Goal: Transaction & Acquisition: Download file/media

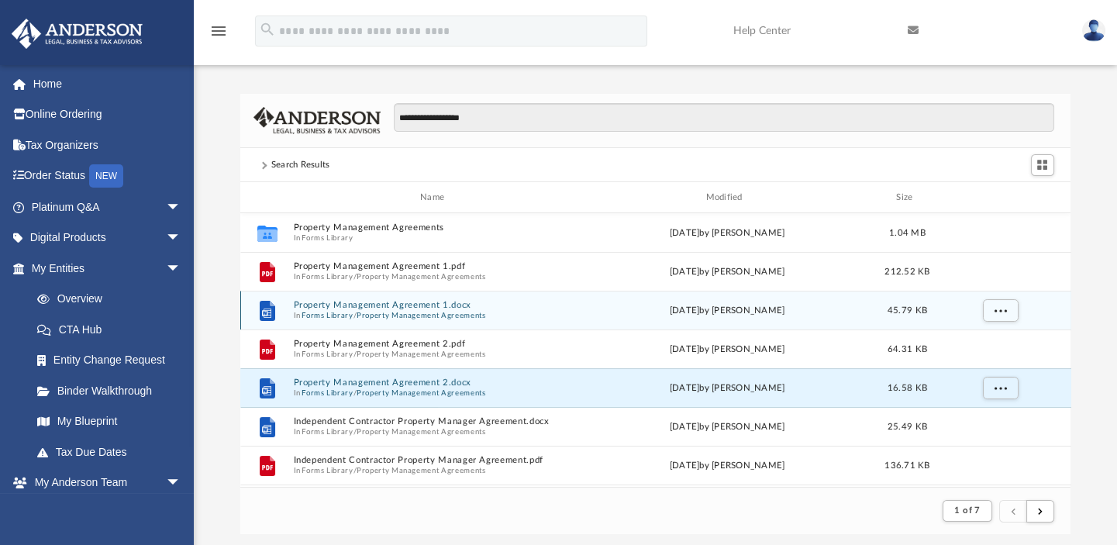
scroll to position [295, 820]
click at [421, 311] on button "Property Management Agreements" at bounding box center [421, 316] width 129 height 10
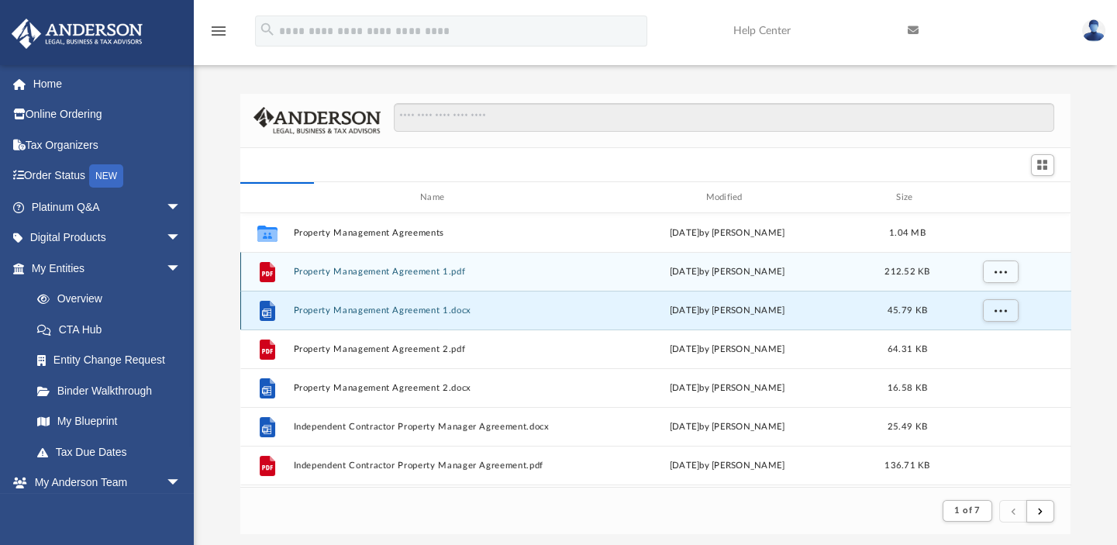
click at [423, 273] on button "Property Management Agreement 1.pdf" at bounding box center [435, 272] width 284 height 10
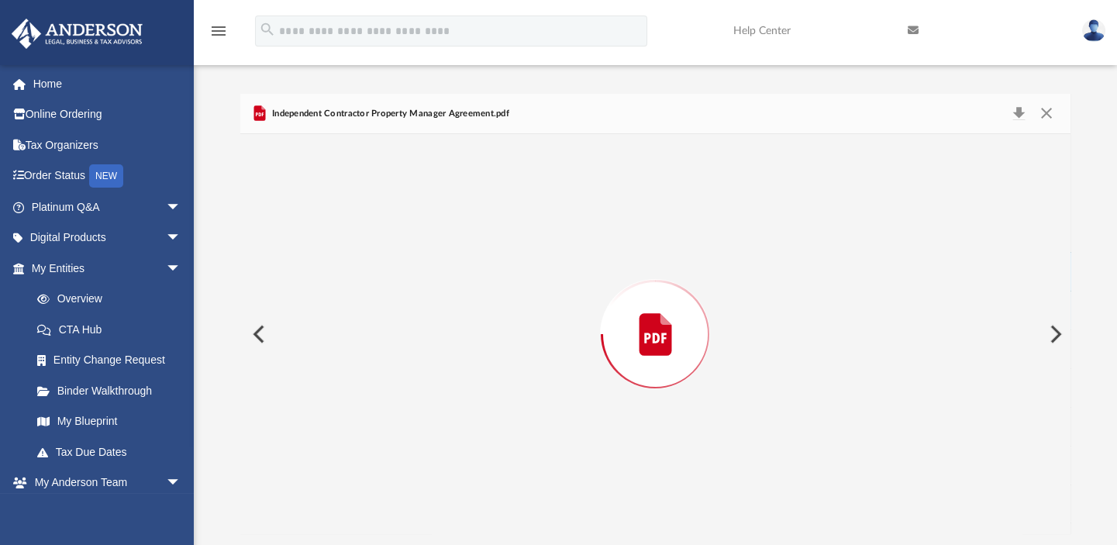
scroll to position [341, 820]
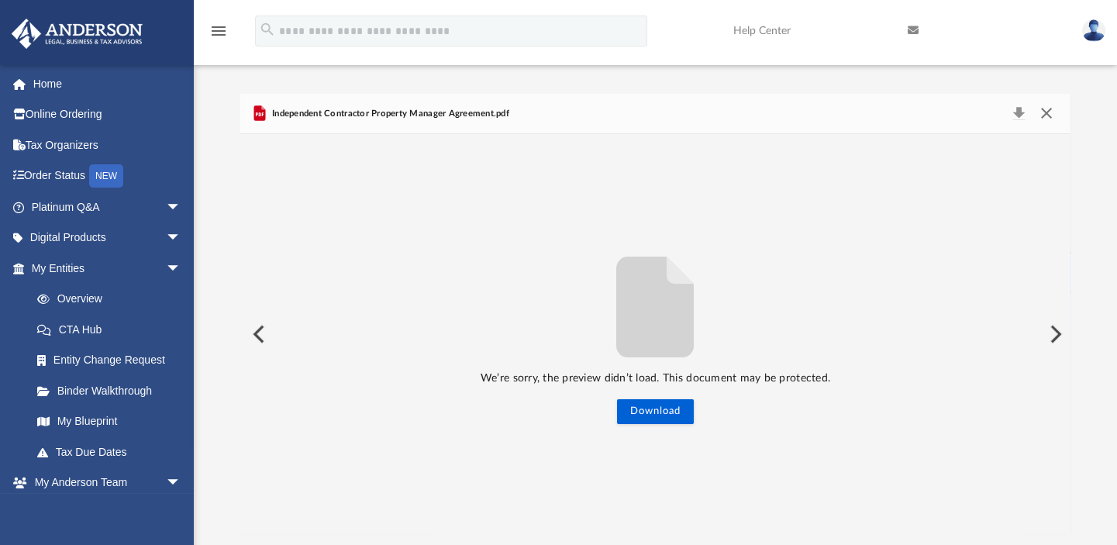
click at [1046, 112] on button "Close" at bounding box center [1046, 114] width 28 height 22
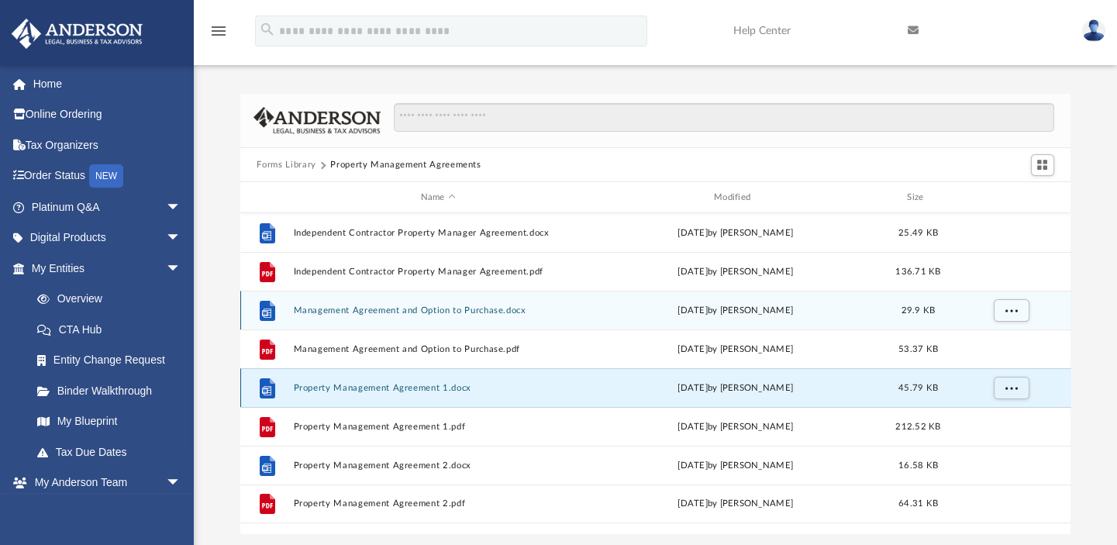
click at [424, 386] on button "Property Management Agreement 1.docx" at bounding box center [438, 388] width 290 height 10
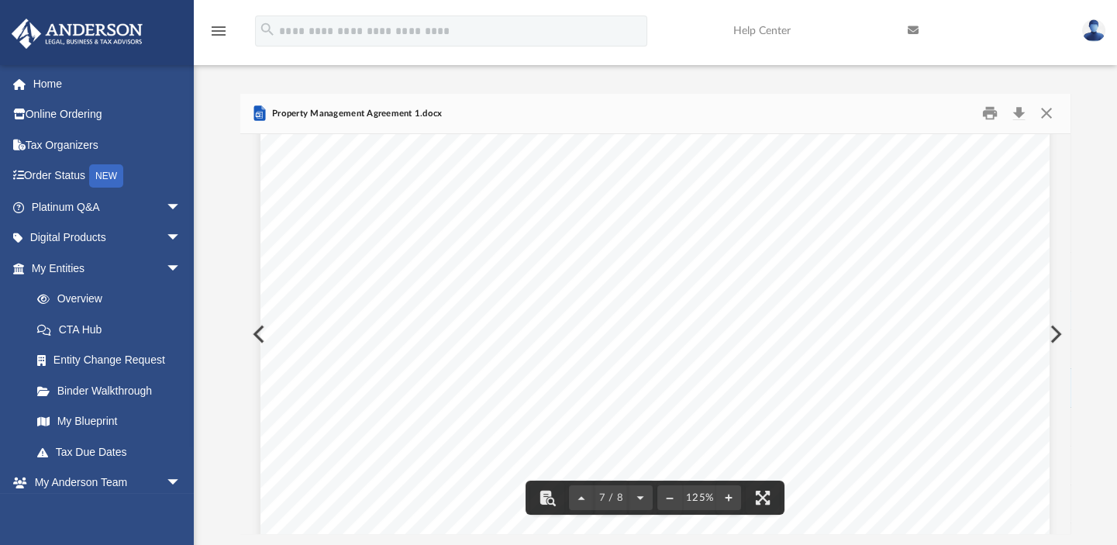
scroll to position [6552, 0]
click at [1042, 112] on button "Close" at bounding box center [1046, 114] width 28 height 24
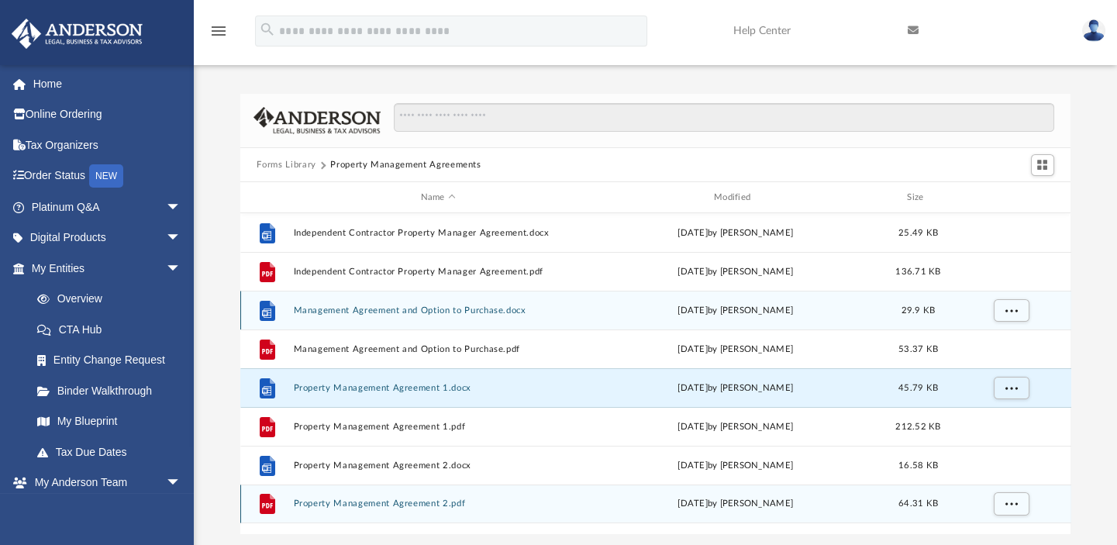
click at [370, 497] on div "File Property Management Agreement 2.pdf [DATE] by [PERSON_NAME] 64.31 KB" at bounding box center [655, 503] width 831 height 39
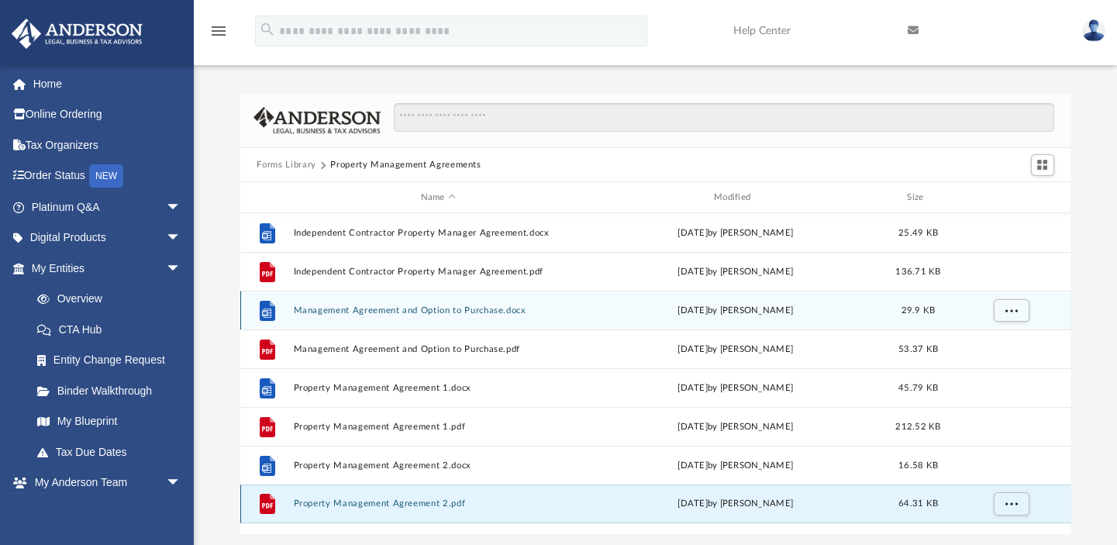
click at [403, 502] on button "Property Management Agreement 2.pdf" at bounding box center [438, 504] width 290 height 10
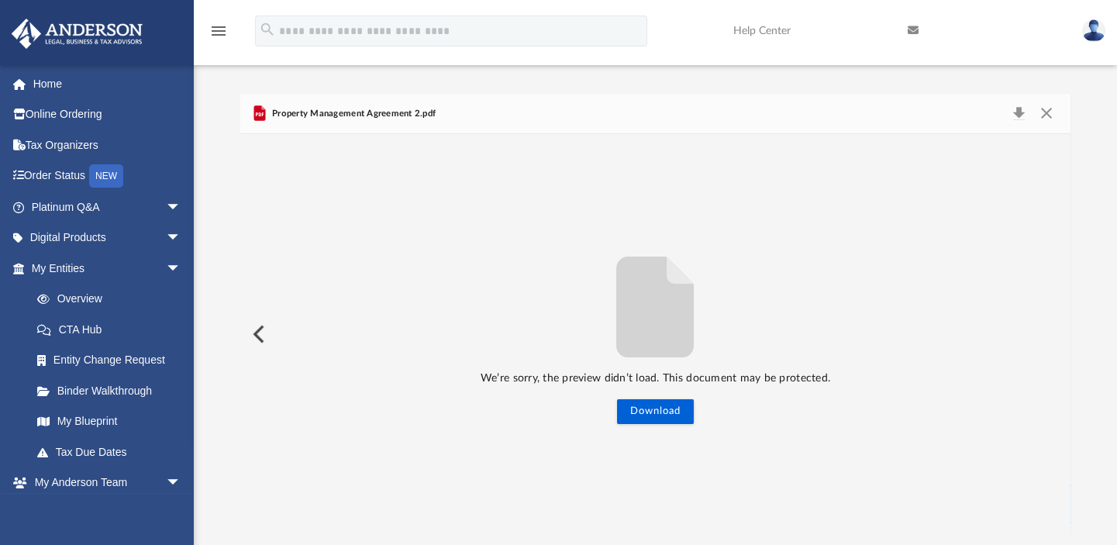
click at [243, 326] on button "Preview" at bounding box center [257, 333] width 34 height 43
click at [1046, 112] on button "Close" at bounding box center [1046, 114] width 28 height 22
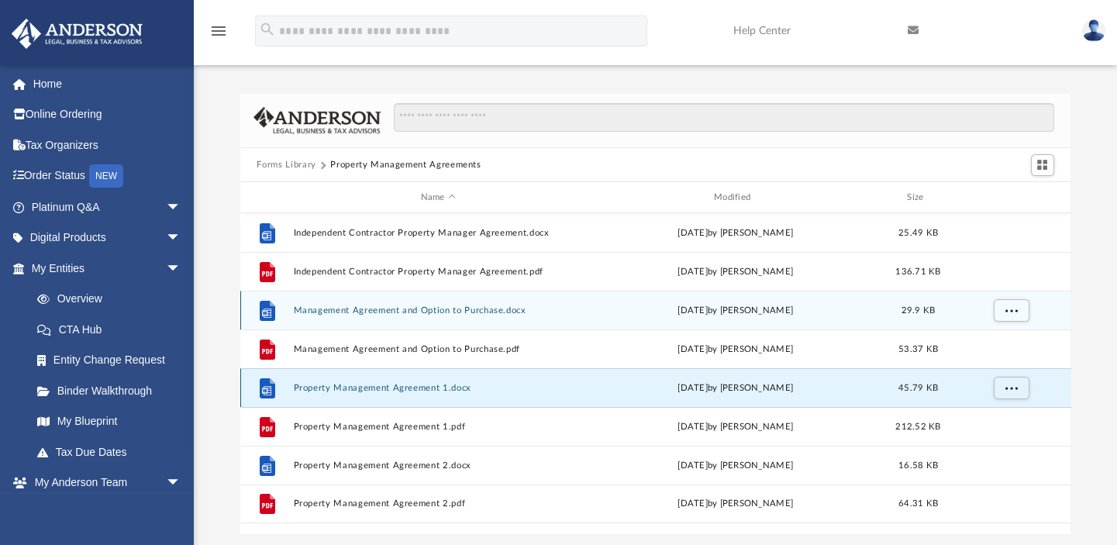
click at [330, 386] on button "Property Management Agreement 1.docx" at bounding box center [438, 388] width 290 height 10
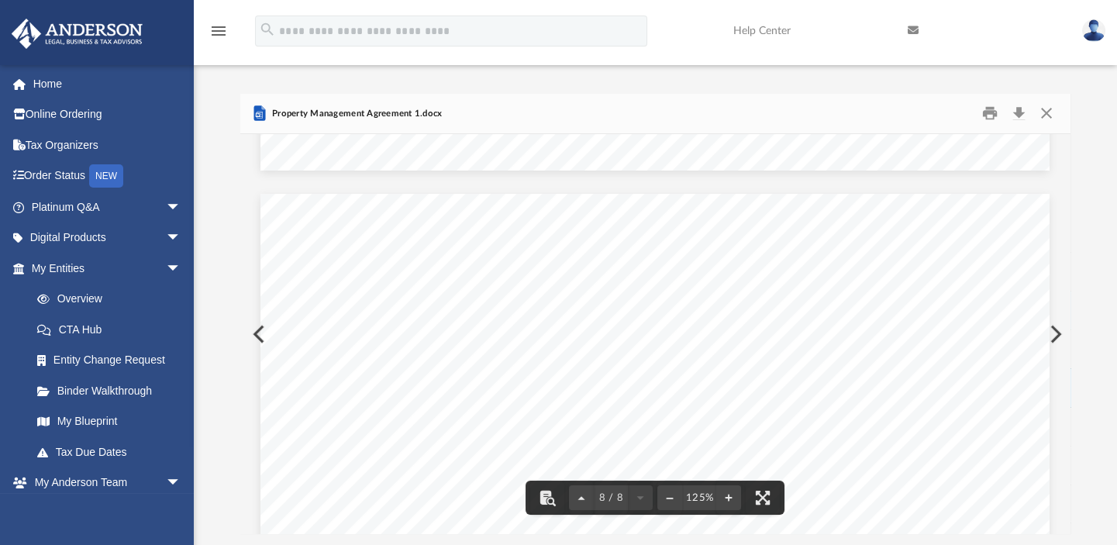
scroll to position [7393, 0]
click at [1047, 116] on button "Close" at bounding box center [1046, 114] width 28 height 24
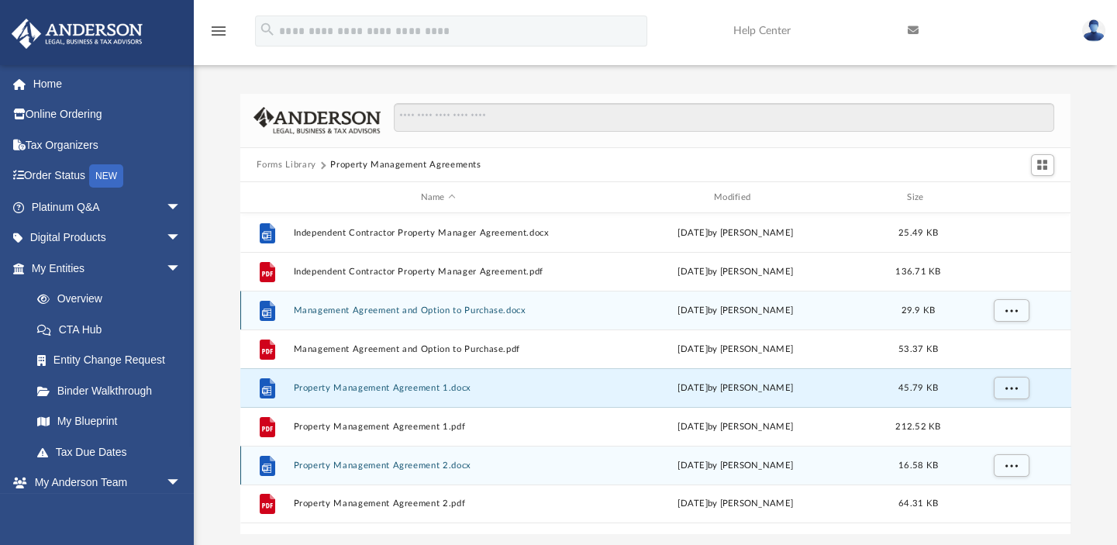
click at [324, 467] on button "Property Management Agreement 2.docx" at bounding box center [438, 465] width 290 height 10
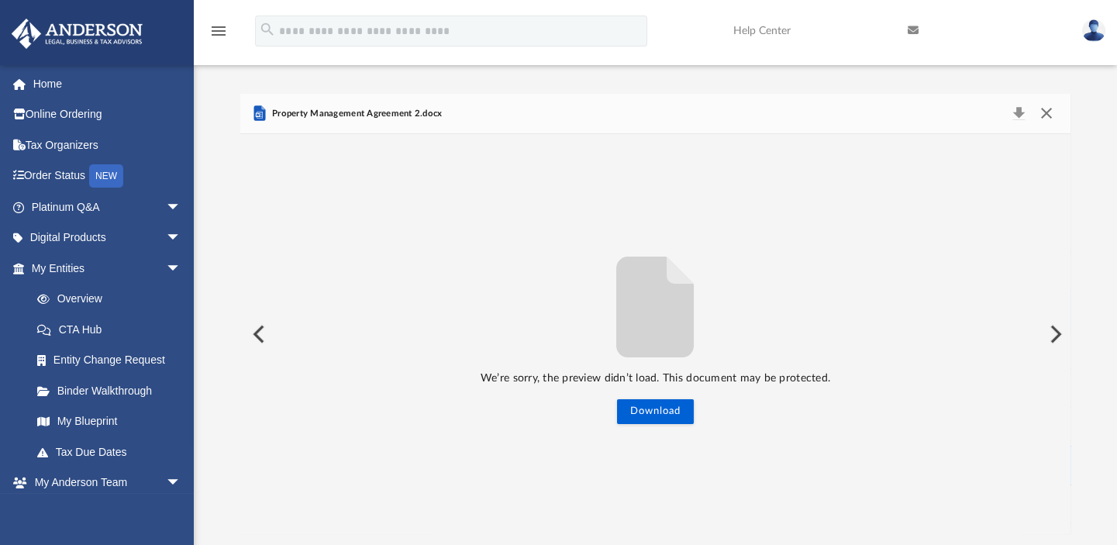
click at [1046, 114] on button "Close" at bounding box center [1046, 114] width 28 height 22
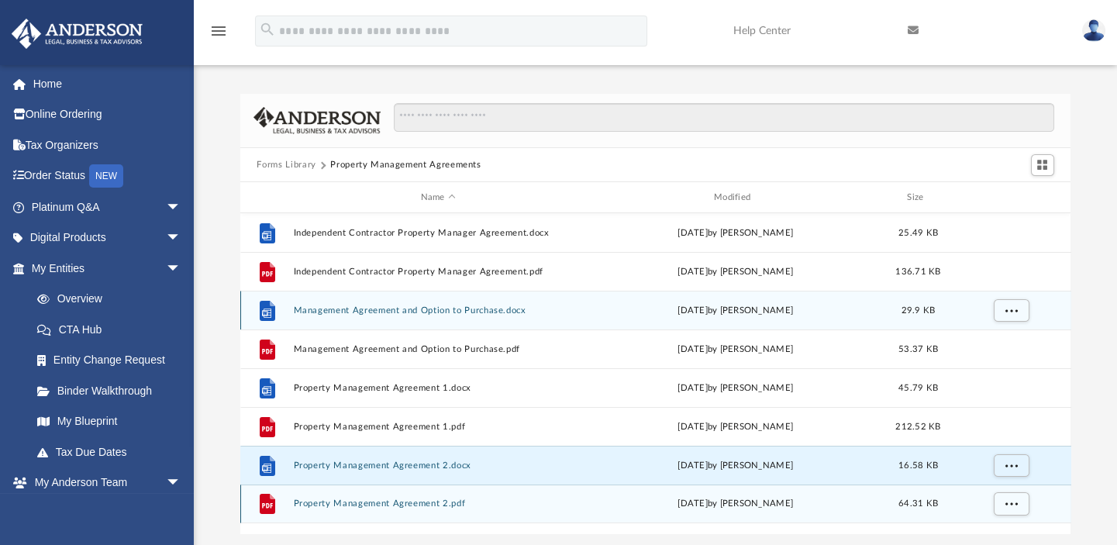
click at [312, 516] on div "File Property Management Agreement 2.pdf [DATE] by [PERSON_NAME] 64.31 KB" at bounding box center [655, 503] width 831 height 39
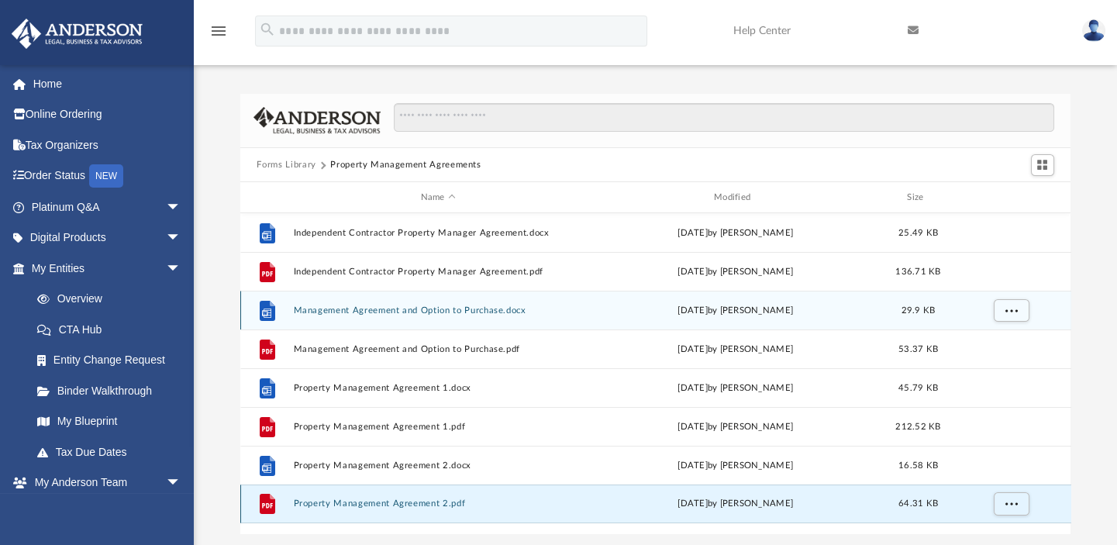
click at [310, 501] on button "Property Management Agreement 2.pdf" at bounding box center [438, 504] width 290 height 10
